Goal: Task Accomplishment & Management: Use online tool/utility

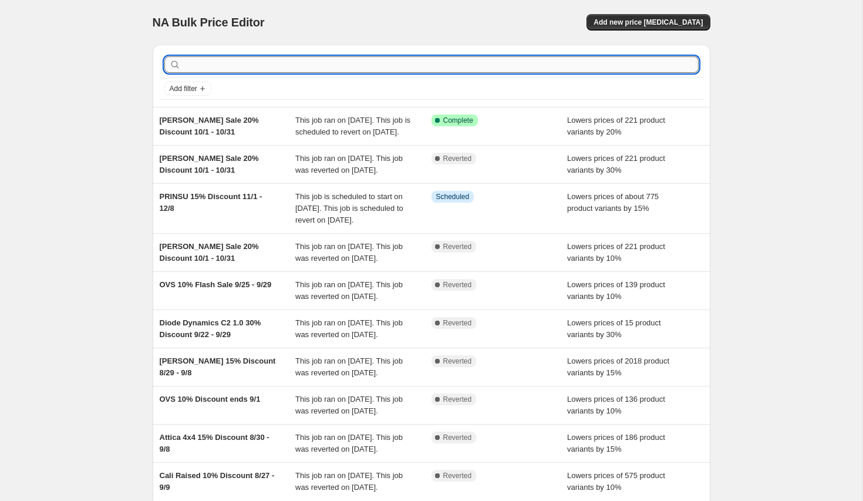
click at [589, 69] on input "text" at bounding box center [440, 64] width 515 height 16
type input "sherpa"
click at [282, 66] on input "sherpa" at bounding box center [430, 64] width 494 height 16
type input "sh"
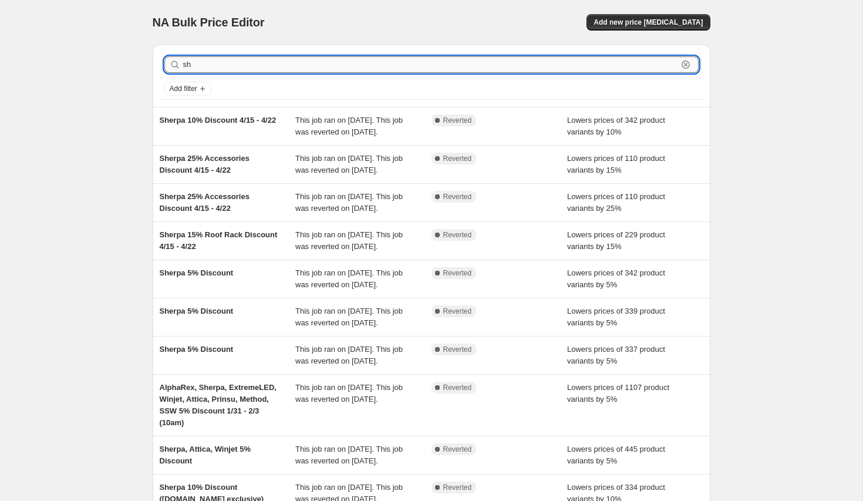
click at [241, 65] on input "sh" at bounding box center [430, 64] width 494 height 16
type input "she"
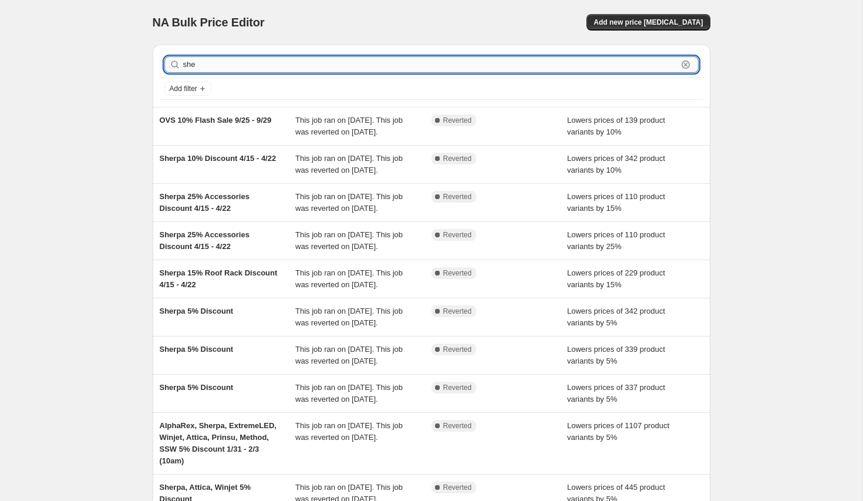
click at [234, 69] on input "she" at bounding box center [430, 64] width 494 height 16
type input "sher"
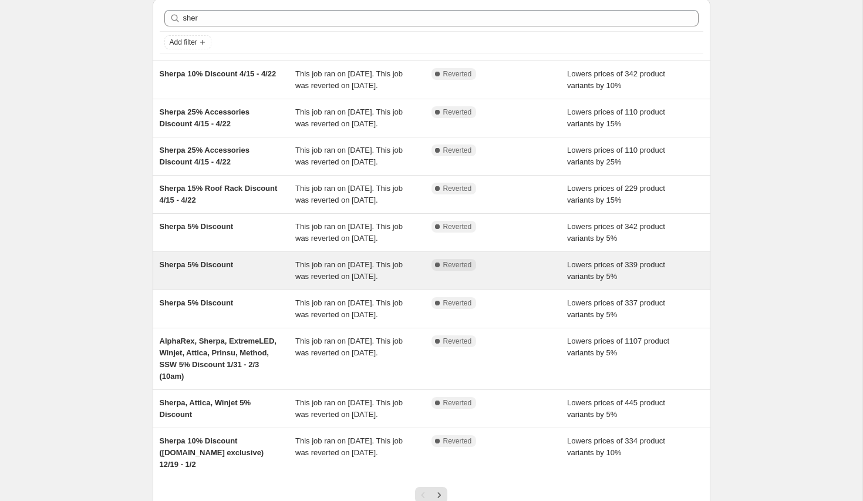
scroll to position [43, 0]
